Goal: Information Seeking & Learning: Learn about a topic

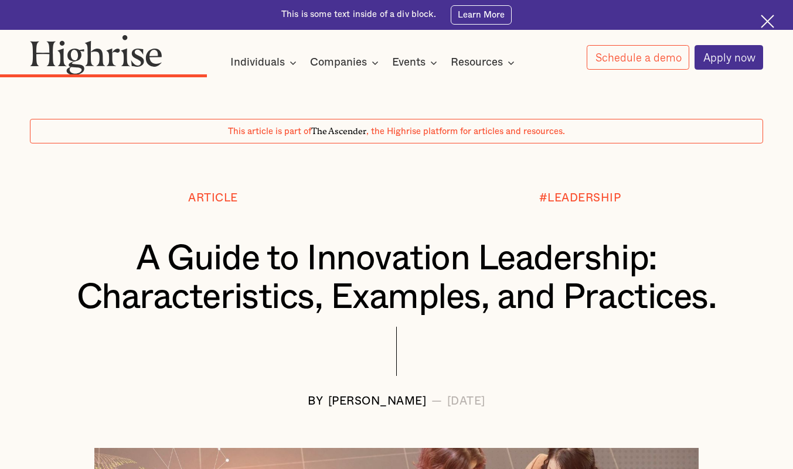
scroll to position [2815, 0]
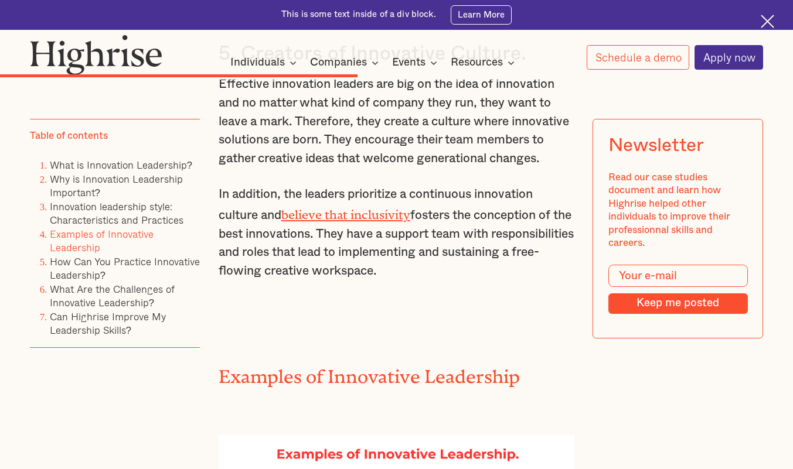
scroll to position [4379, 0]
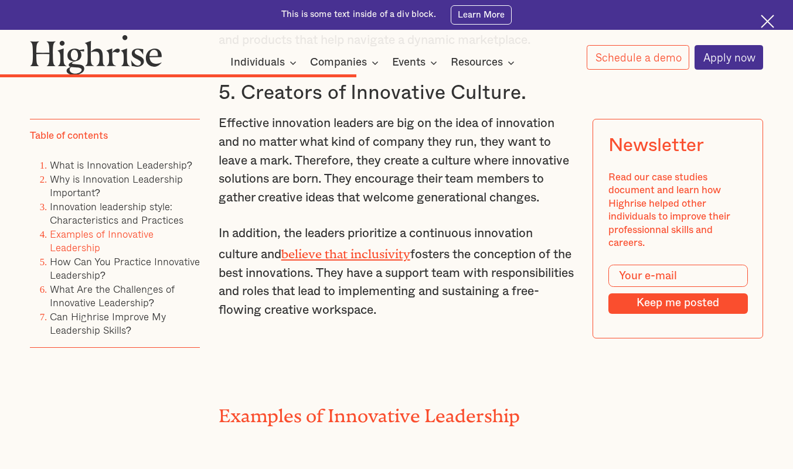
click at [352, 255] on link "believe that inclusivity" at bounding box center [345, 251] width 129 height 8
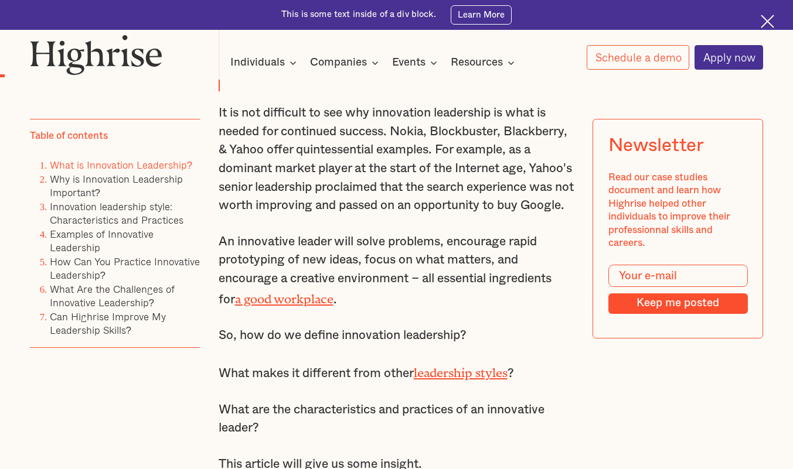
scroll to position [625, 0]
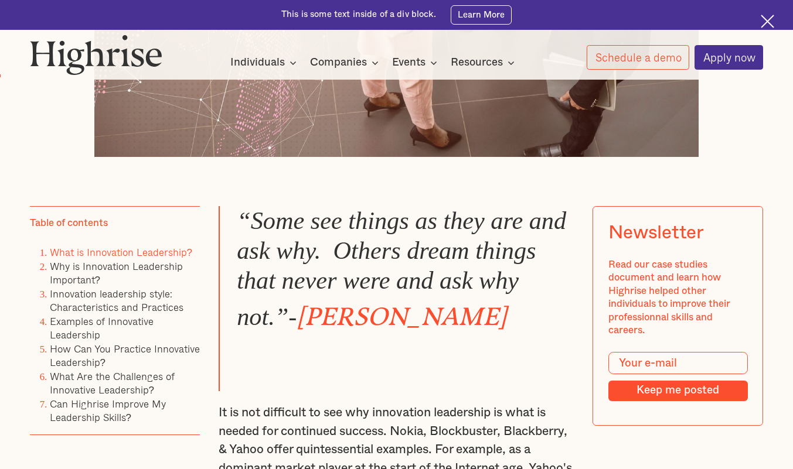
click at [508, 305] on blockquote "“Some see things as they are and ask why. Others dream things that never were a…" at bounding box center [397, 298] width 356 height 185
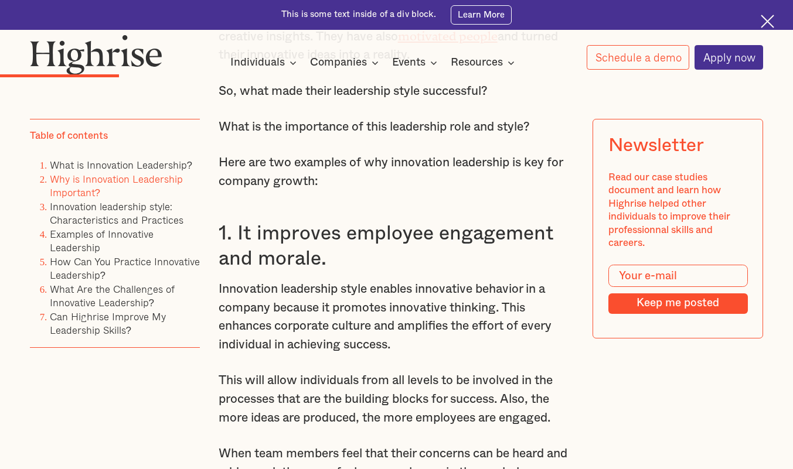
scroll to position [1987, 0]
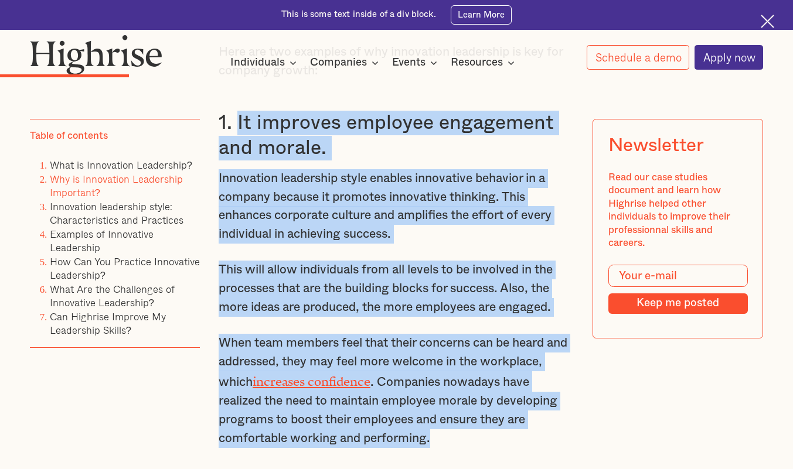
drag, startPoint x: 233, startPoint y: 128, endPoint x: 505, endPoint y: 442, distance: 414.9
copy div "It improves employee engagement and morale. Innovation leadership style enables…"
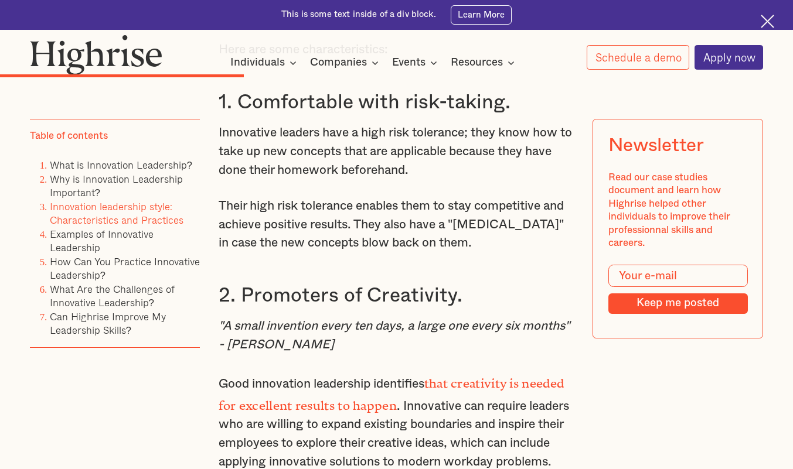
scroll to position [3199, 0]
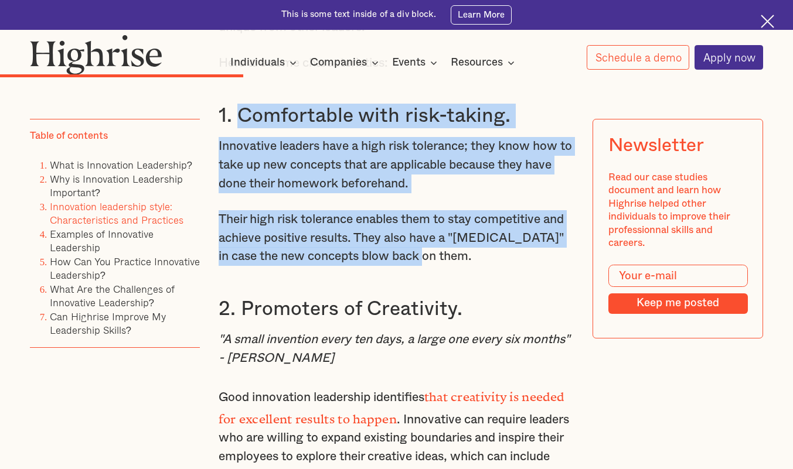
drag, startPoint x: 236, startPoint y: 149, endPoint x: 531, endPoint y: 273, distance: 319.8
click at [555, 297] on div "Why is Innovation Leadership Important? Innovation leaders like [PERSON_NAME], …" at bounding box center [397, 29] width 356 height 2973
copy div "Comfortable with risk-taking. Innovative leaders have a high risk tolerance; th…"
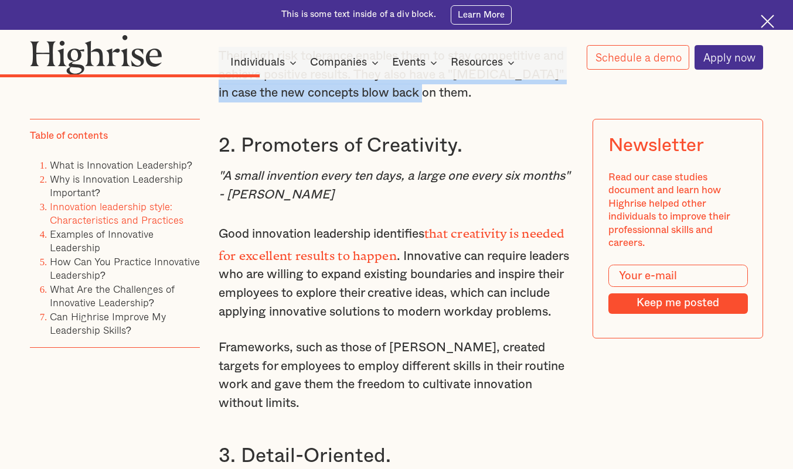
scroll to position [3388, 0]
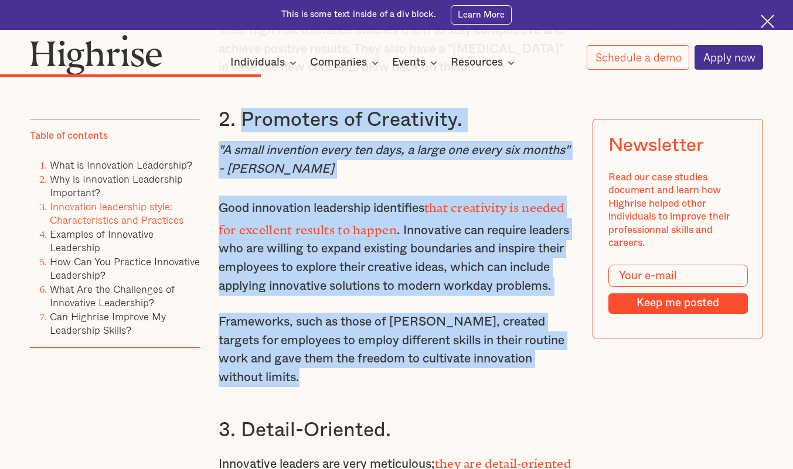
drag, startPoint x: 240, startPoint y: 152, endPoint x: 415, endPoint y: 399, distance: 302.7
copy div "Promoters of Creativity. "A small invention every ten days, a large one every s…"
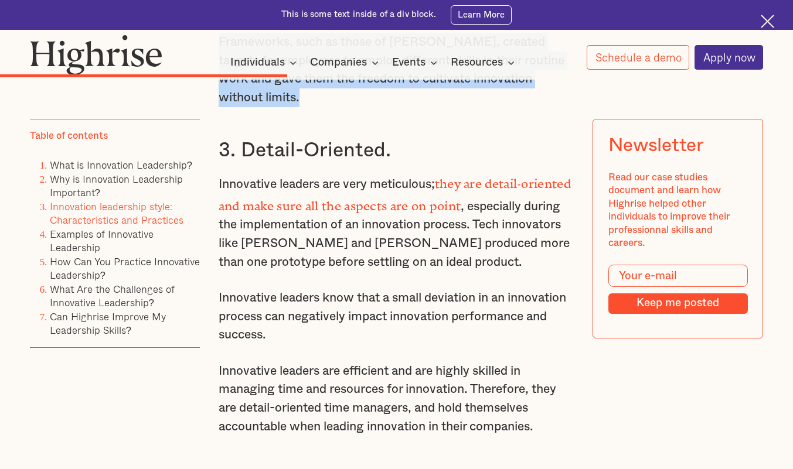
scroll to position [3734, 0]
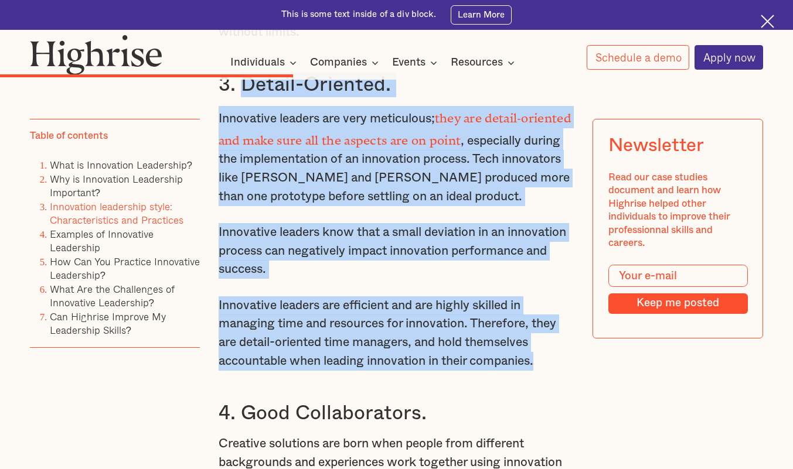
drag, startPoint x: 241, startPoint y: 116, endPoint x: 571, endPoint y: 352, distance: 405.3
copy div "Detail-Oriented. Innovative leaders are very meticulous; they are detail-orient…"
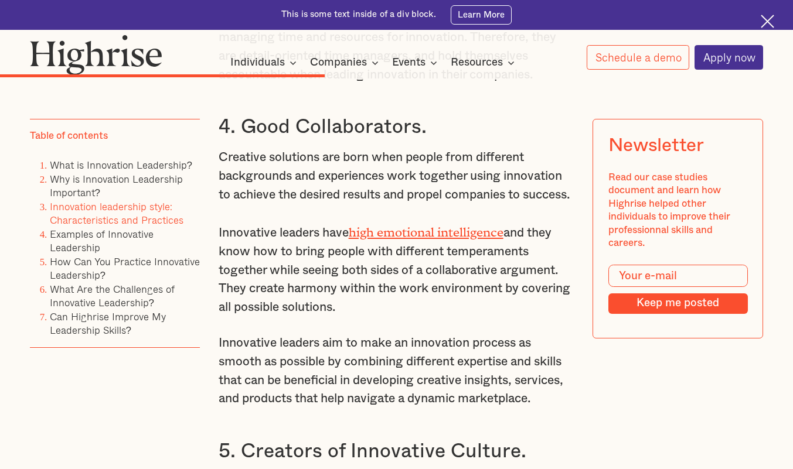
scroll to position [4066, 0]
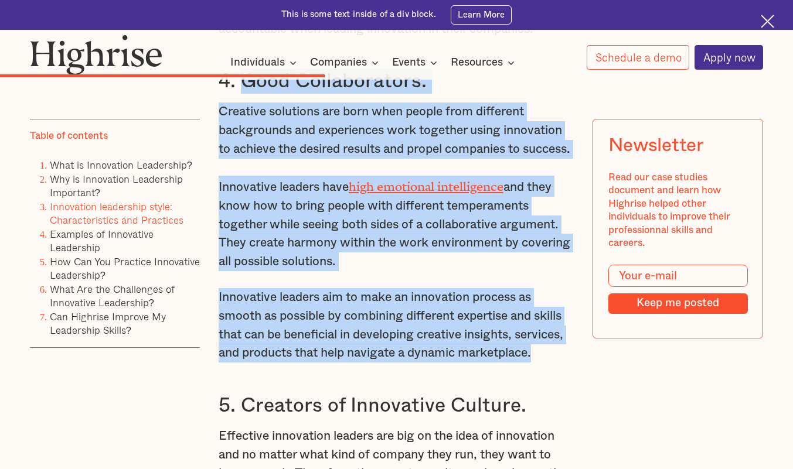
drag, startPoint x: 240, startPoint y: 112, endPoint x: 559, endPoint y: 406, distance: 433.7
copy div "Good Collaborators. Creative solutions are born when people from different back…"
click at [550, 271] on p "Innovative leaders have high emotional intelligence and they know how to bring …" at bounding box center [397, 224] width 356 height 96
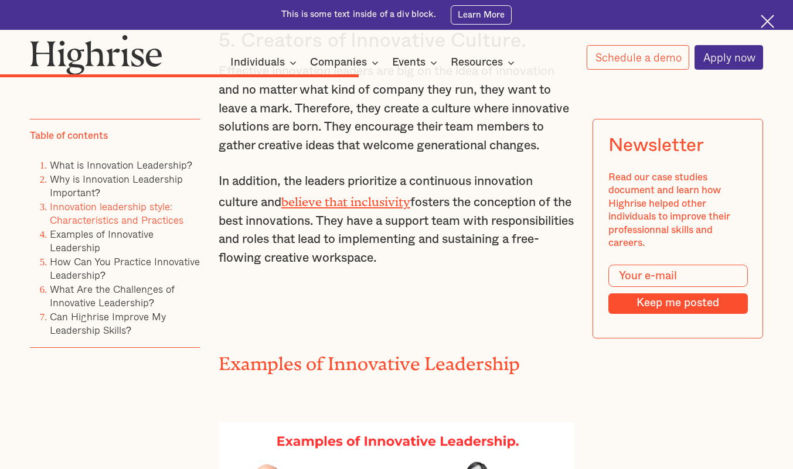
scroll to position [4333, 0]
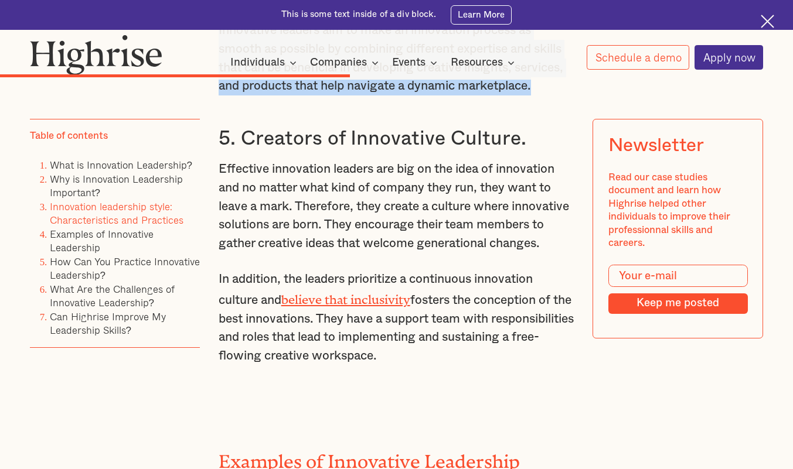
drag, startPoint x: 240, startPoint y: 190, endPoint x: 587, endPoint y: 421, distance: 417.5
click at [582, 429] on div "“Some see things as they are and ask why. Others dream things that never were a…" at bounding box center [397, 443] width 734 height 7891
copy div "Creators of Innovative Culture. Effective innovation leaders are big on the ide…"
